Goal: Navigation & Orientation: Go to known website

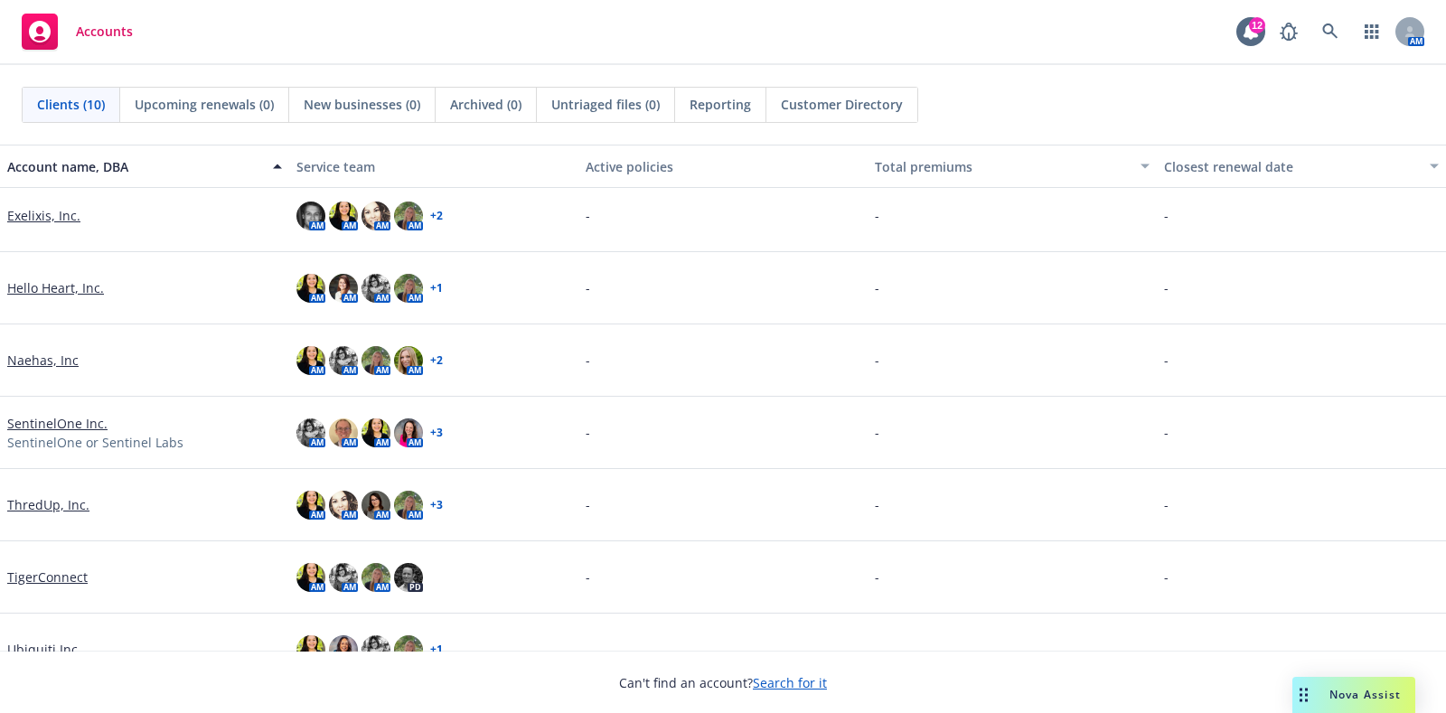
scroll to position [259, 0]
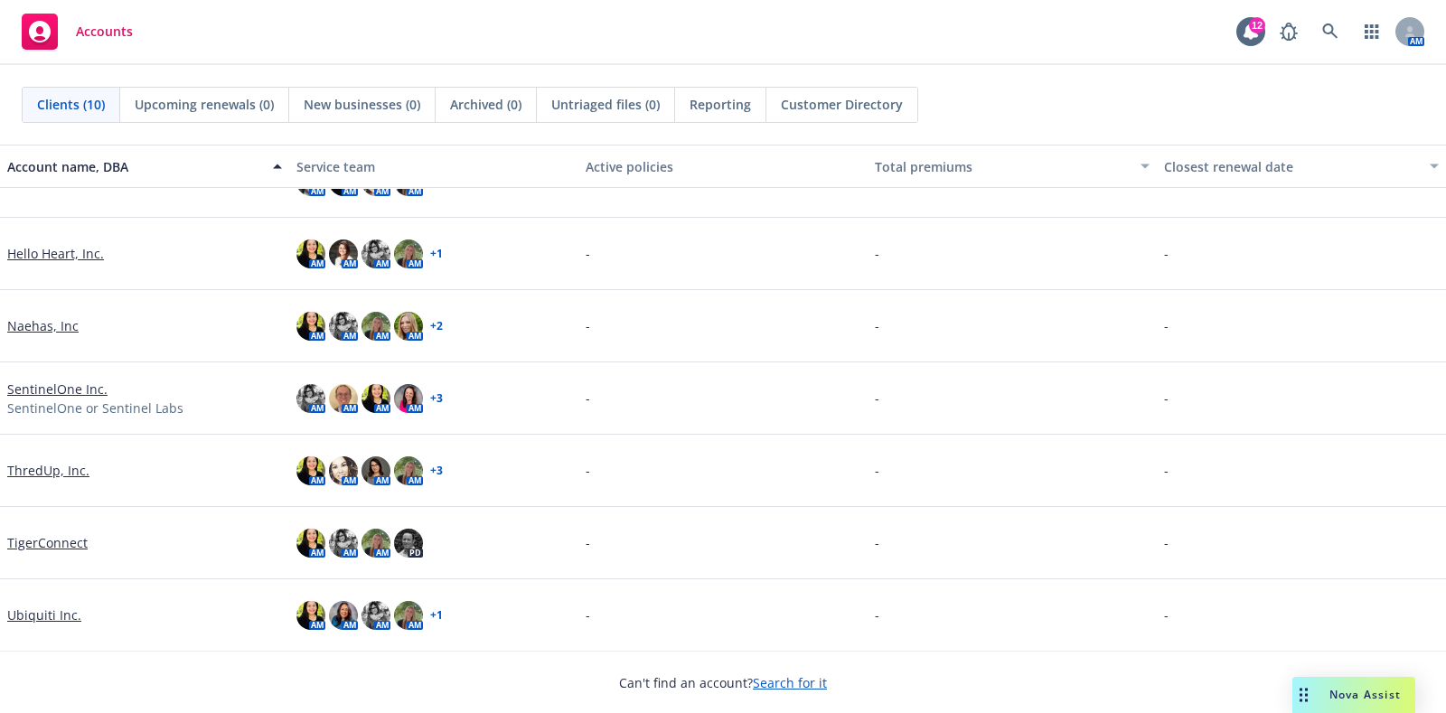
click at [381, 481] on div "AM" at bounding box center [376, 470] width 29 height 29
click at [369, 472] on img at bounding box center [376, 470] width 29 height 29
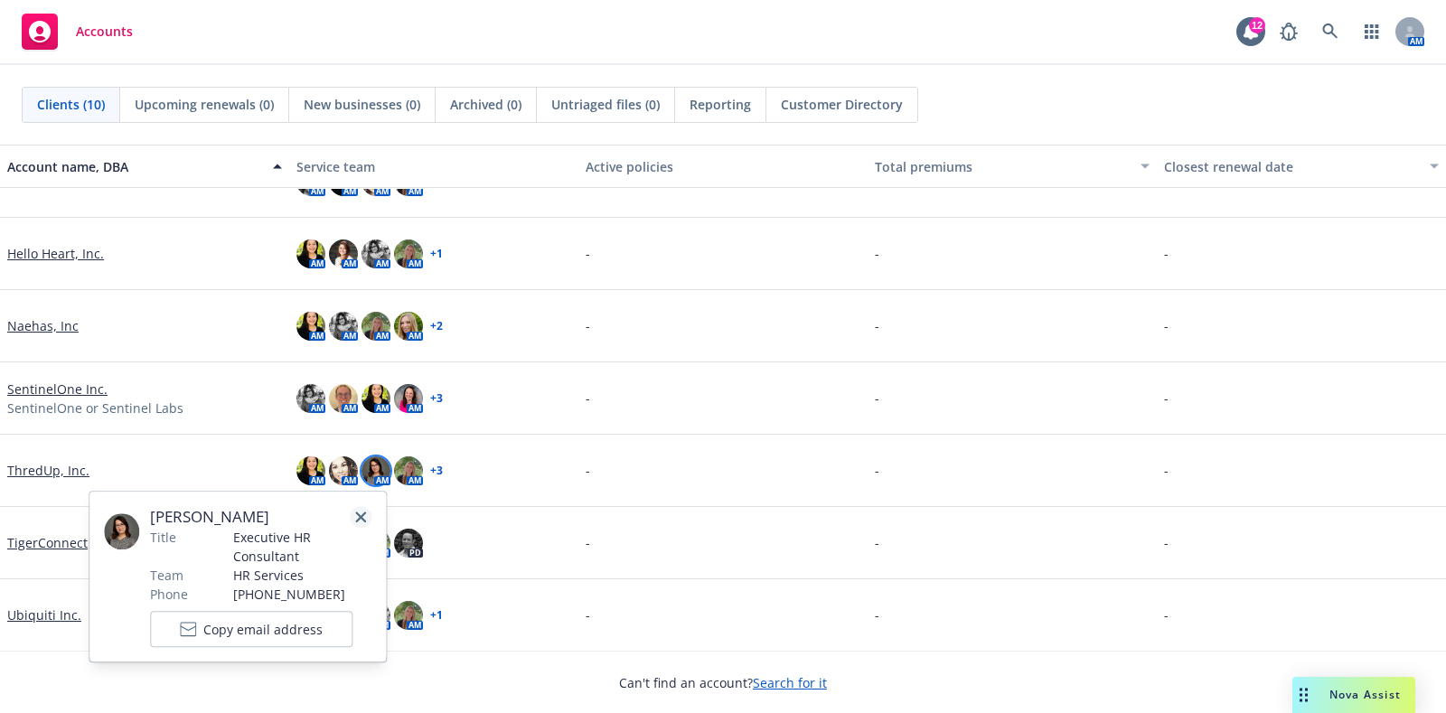
click at [359, 521] on icon "close" at bounding box center [360, 517] width 11 height 11
